Goal: Transaction & Acquisition: Purchase product/service

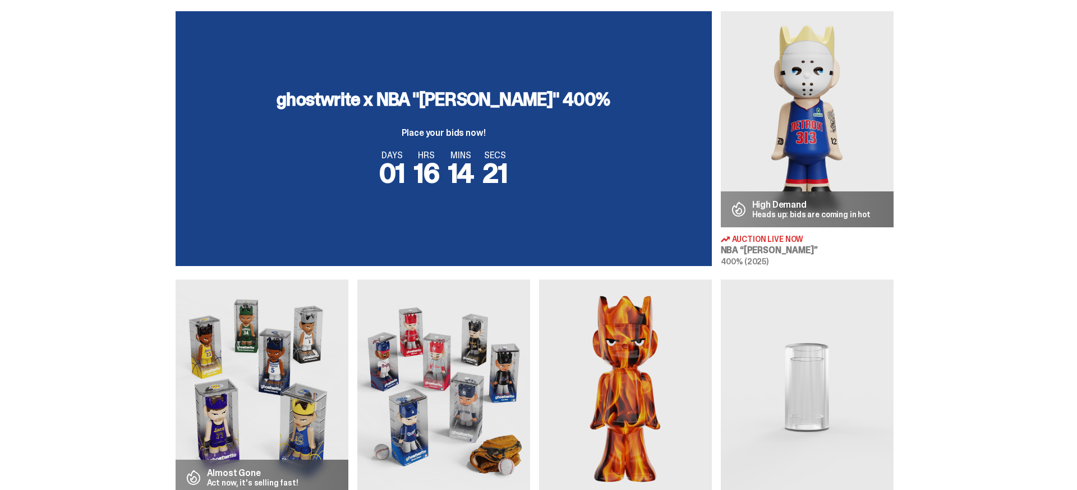
scroll to position [325, 0]
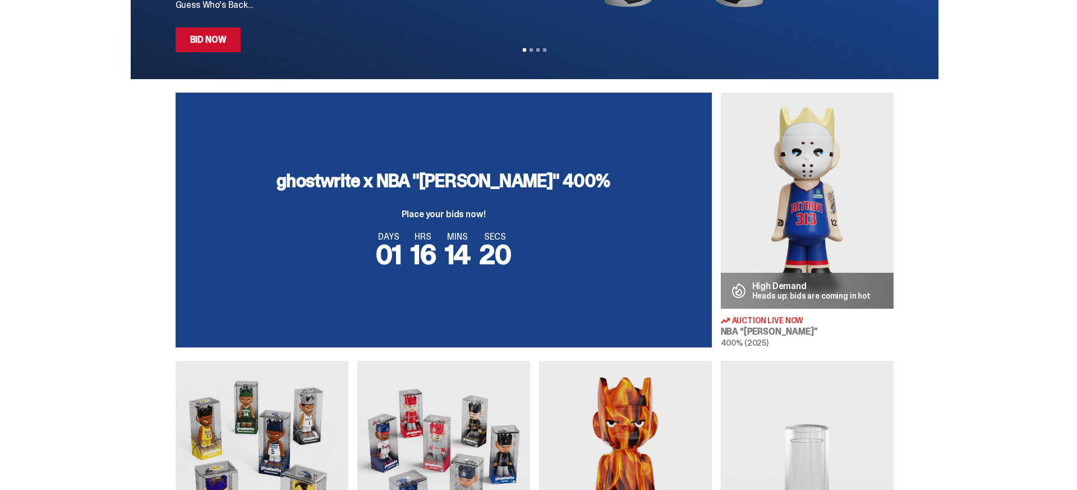
click at [866, 229] on img at bounding box center [807, 201] width 173 height 216
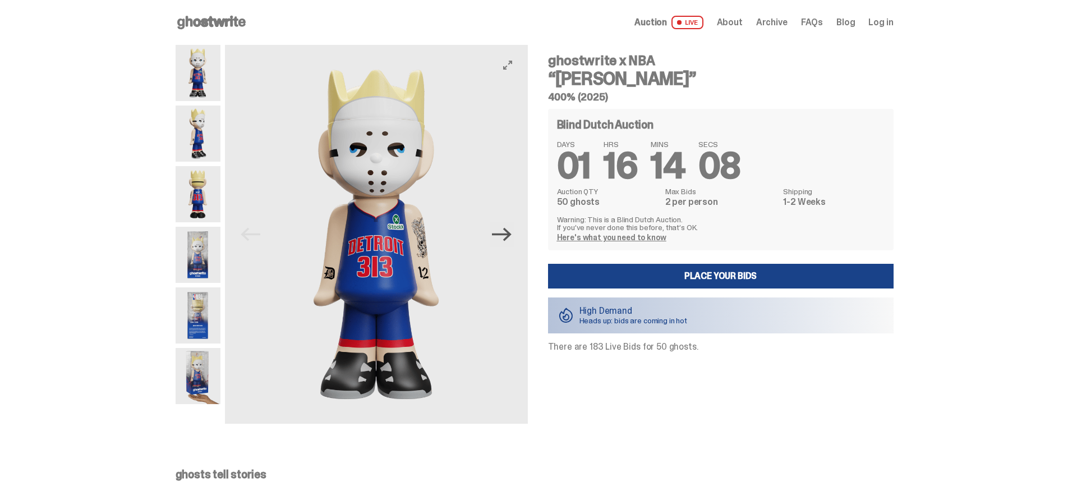
click at [510, 241] on icon "Next" at bounding box center [502, 234] width 20 height 20
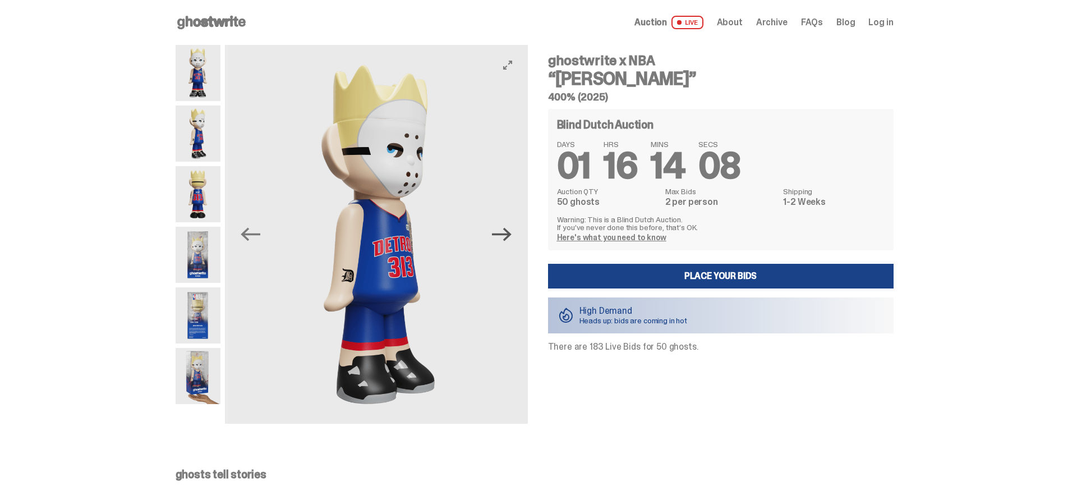
click at [509, 234] on icon "Next" at bounding box center [502, 234] width 20 height 13
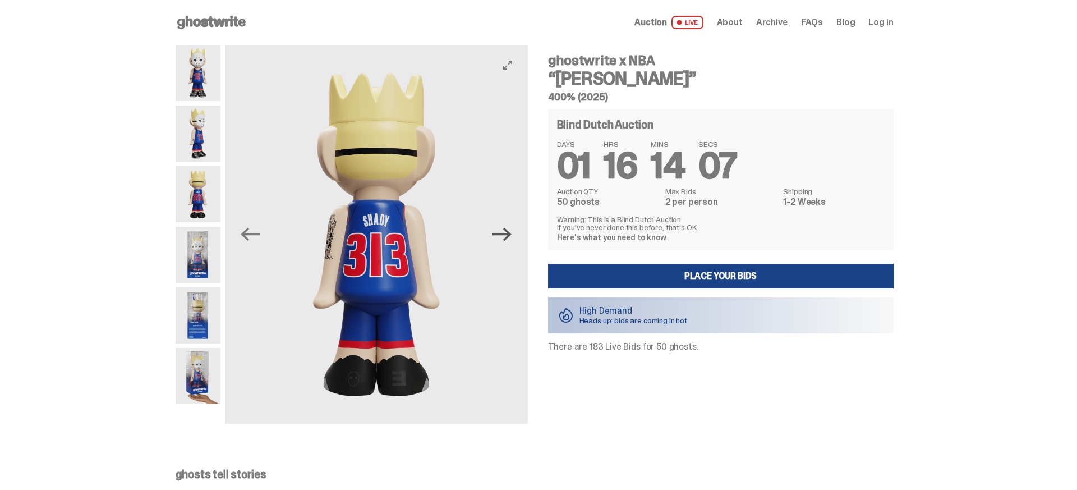
click at [506, 233] on icon "Next" at bounding box center [502, 234] width 20 height 13
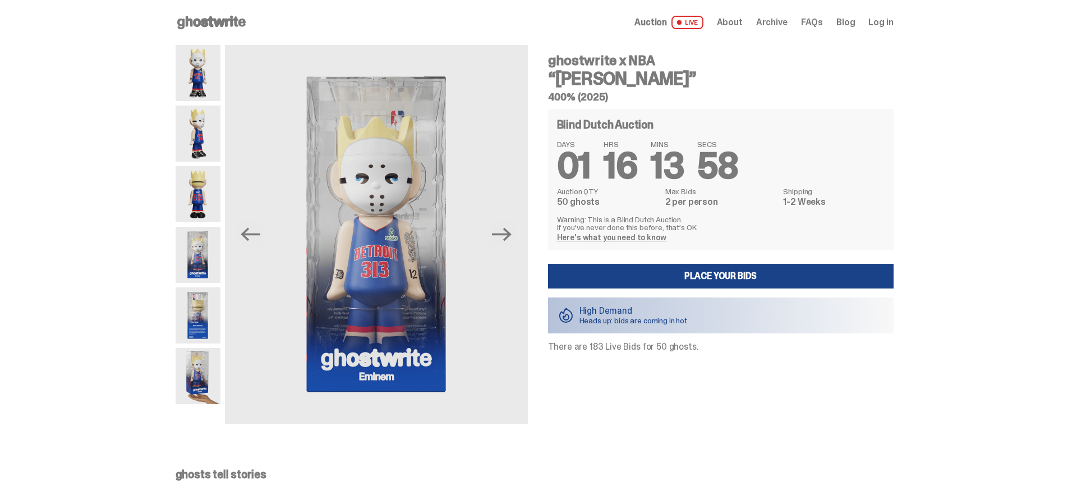
click at [197, 390] on img at bounding box center [198, 376] width 45 height 56
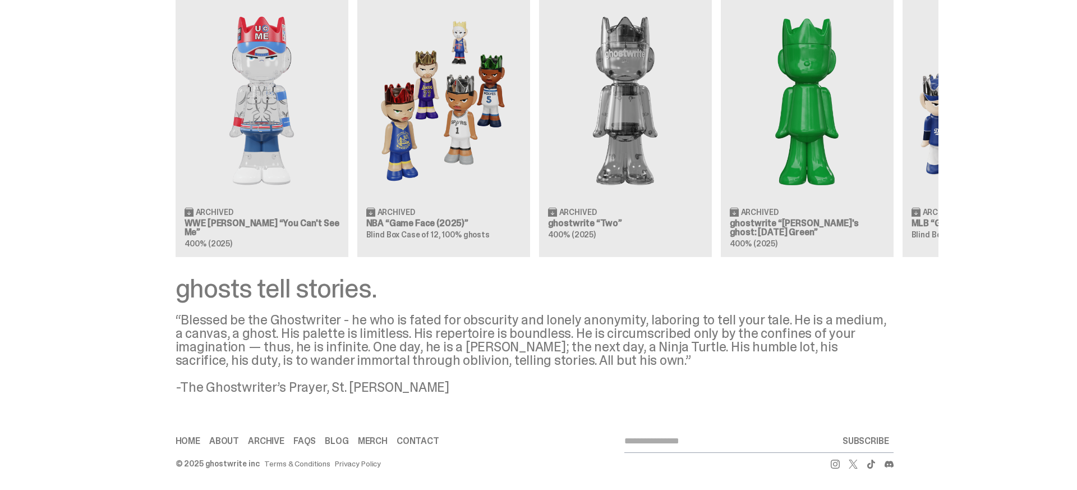
scroll to position [1287, 0]
